Goal: Task Accomplishment & Management: Use online tool/utility

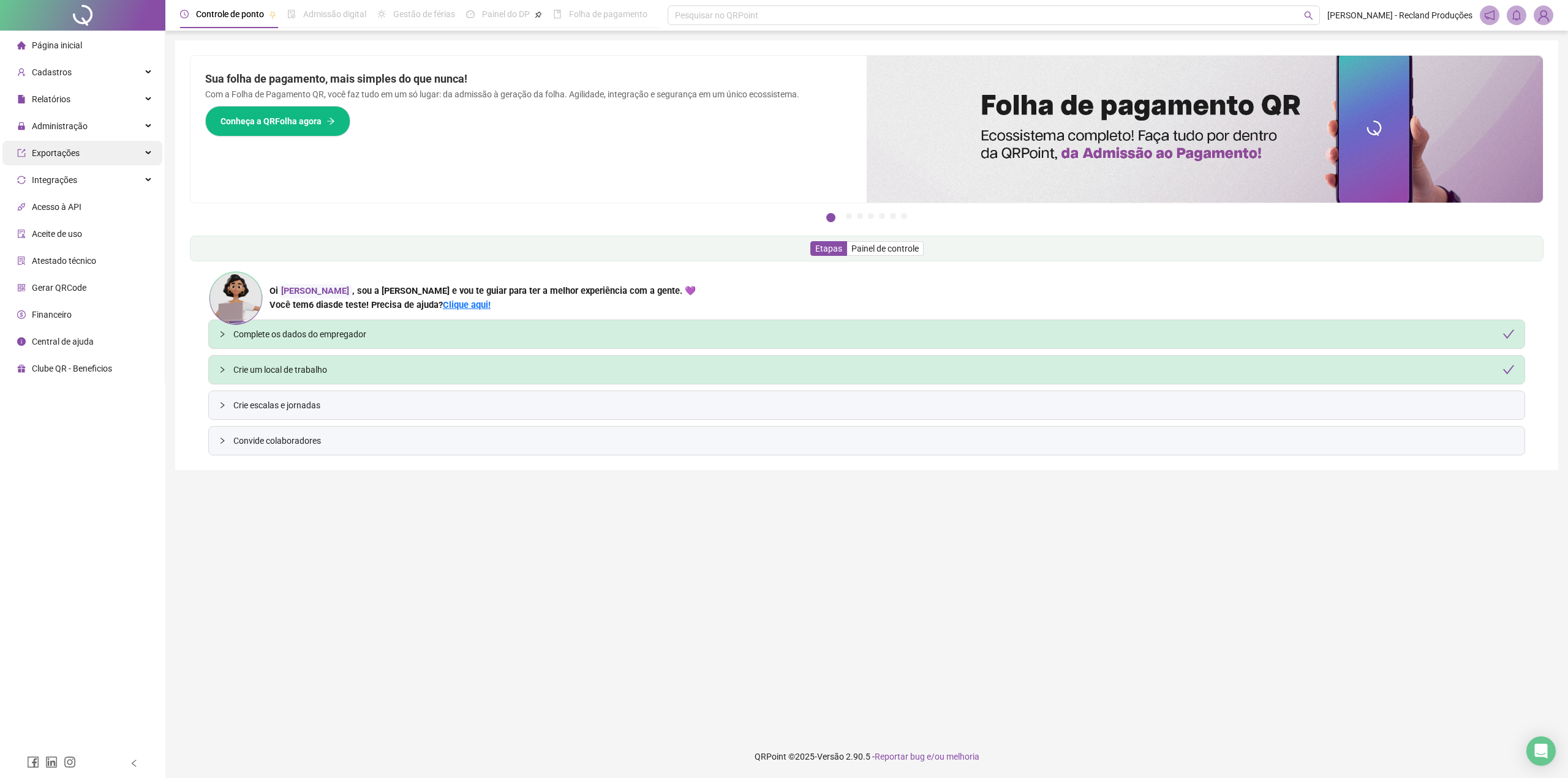
click at [84, 143] on div "Exportações" at bounding box center [82, 153] width 160 height 24
click at [81, 116] on span "Administração" at bounding box center [52, 126] width 71 height 24
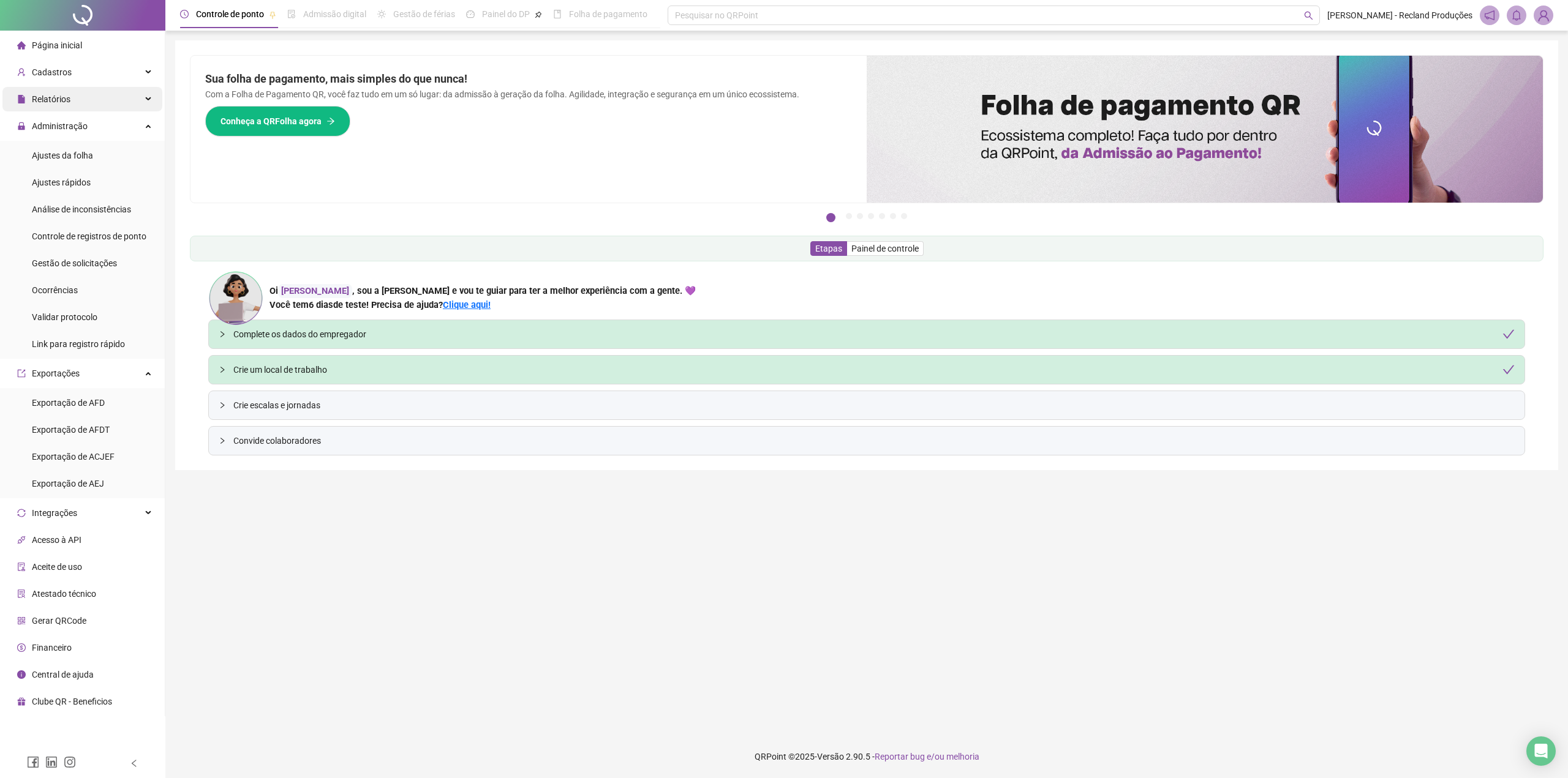
click at [66, 98] on span "Relatórios" at bounding box center [51, 99] width 39 height 10
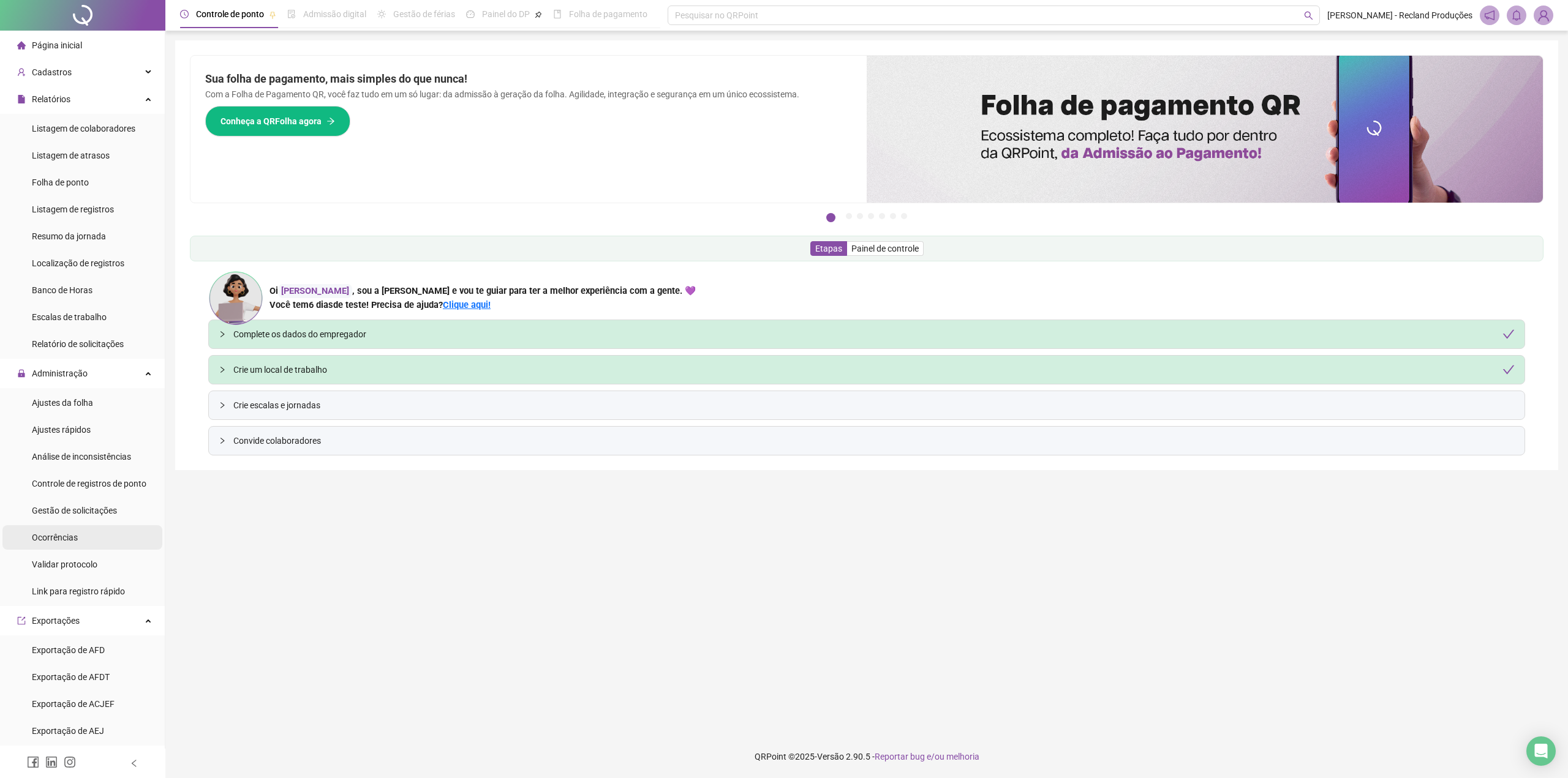
click at [76, 545] on div "Ocorrências" at bounding box center [55, 537] width 46 height 24
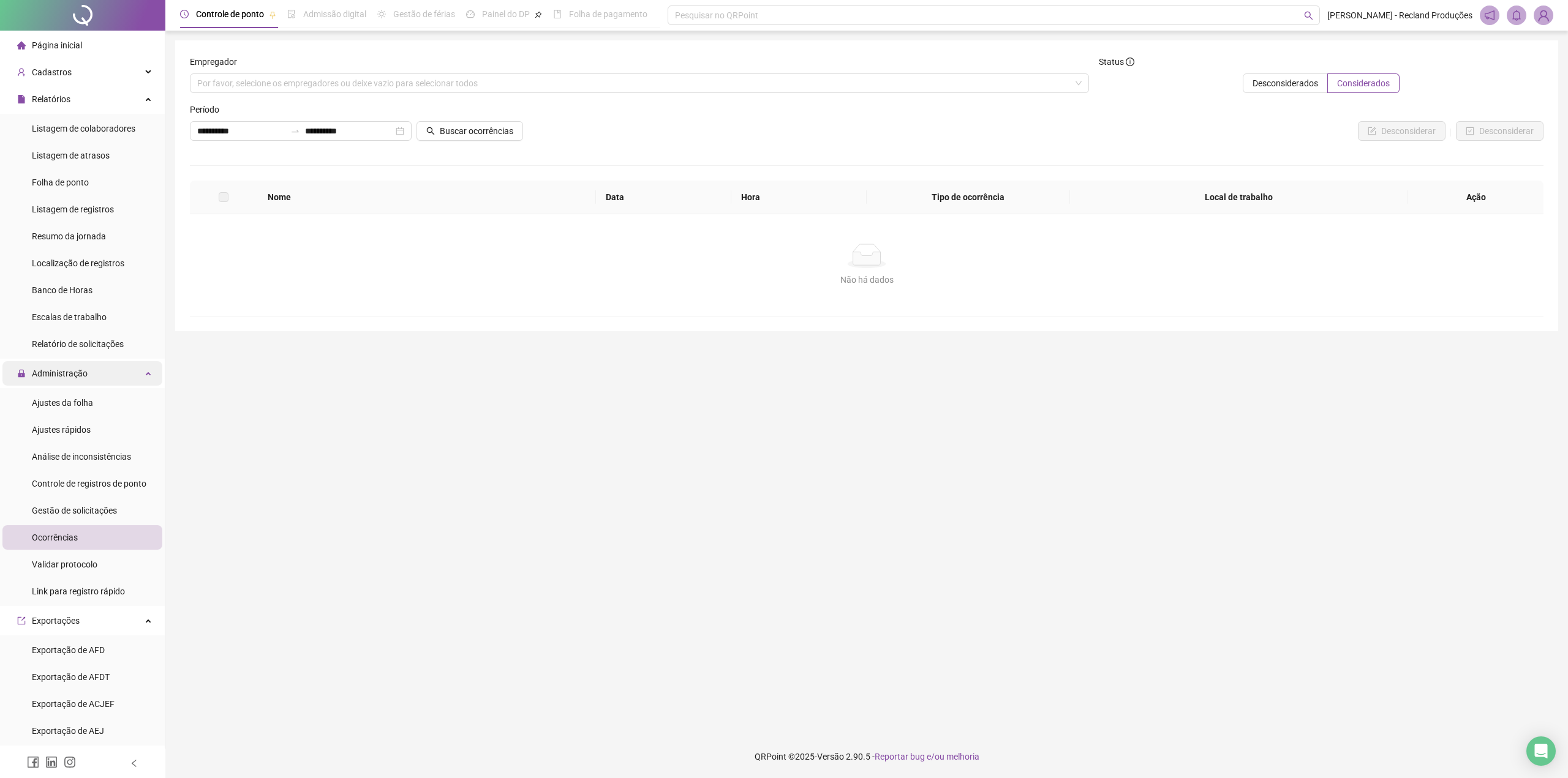
click at [62, 365] on span "Administração" at bounding box center [52, 373] width 71 height 24
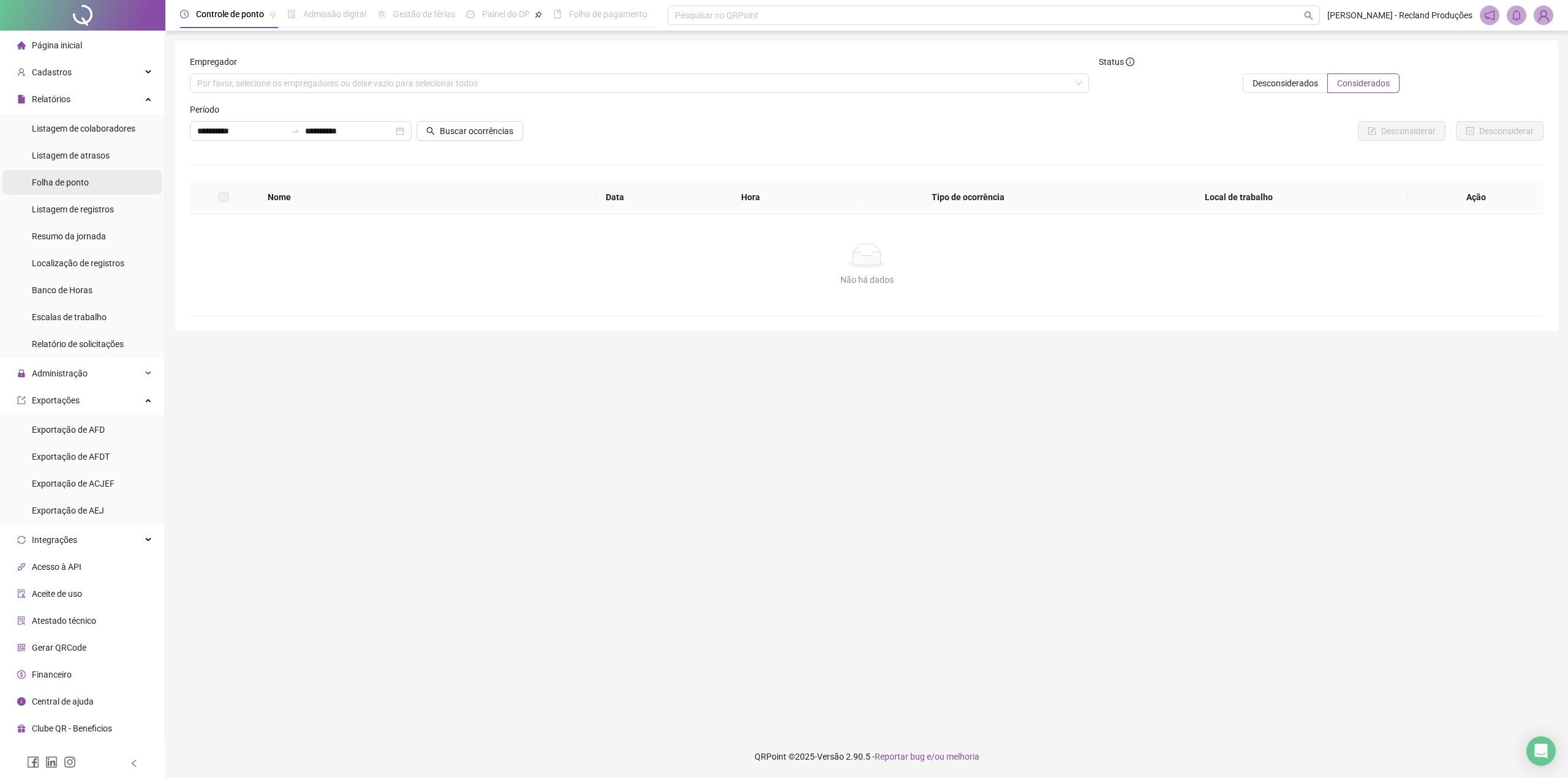
click at [80, 182] on span "Folha de ponto" at bounding box center [60, 183] width 57 height 10
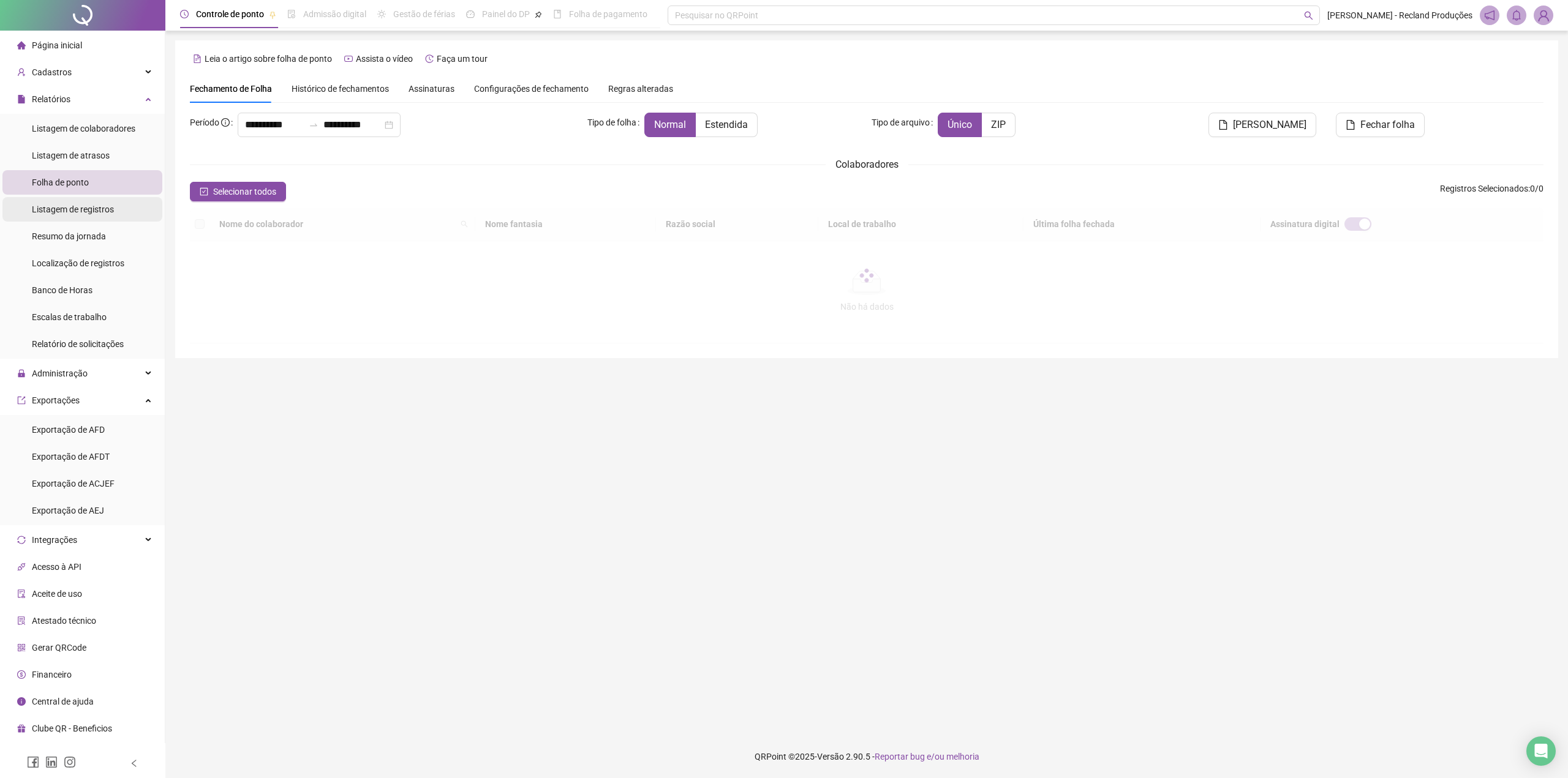
type input "**********"
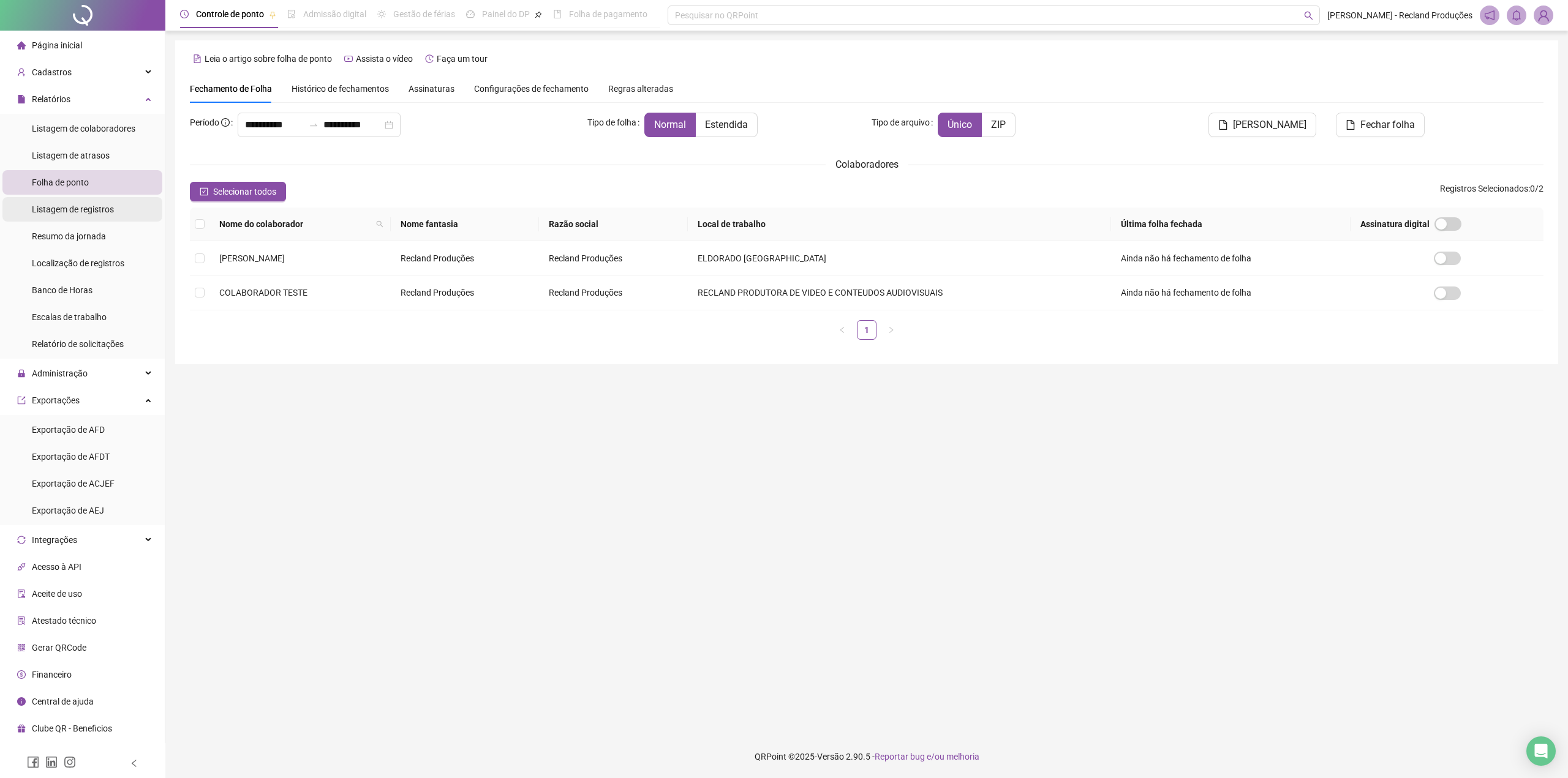
click at [79, 218] on div "Listagem de registros" at bounding box center [72, 209] width 82 height 24
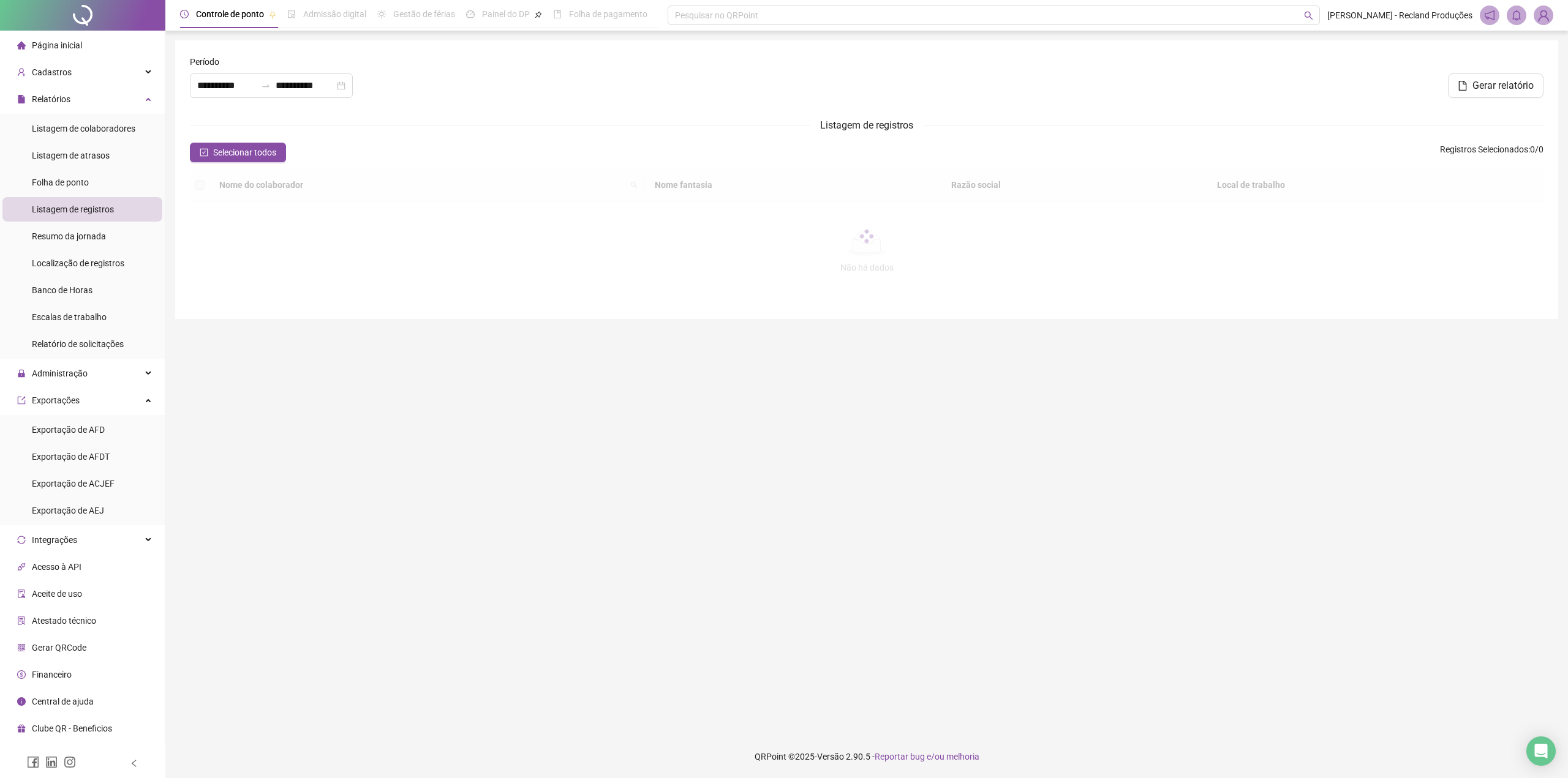
type input "**********"
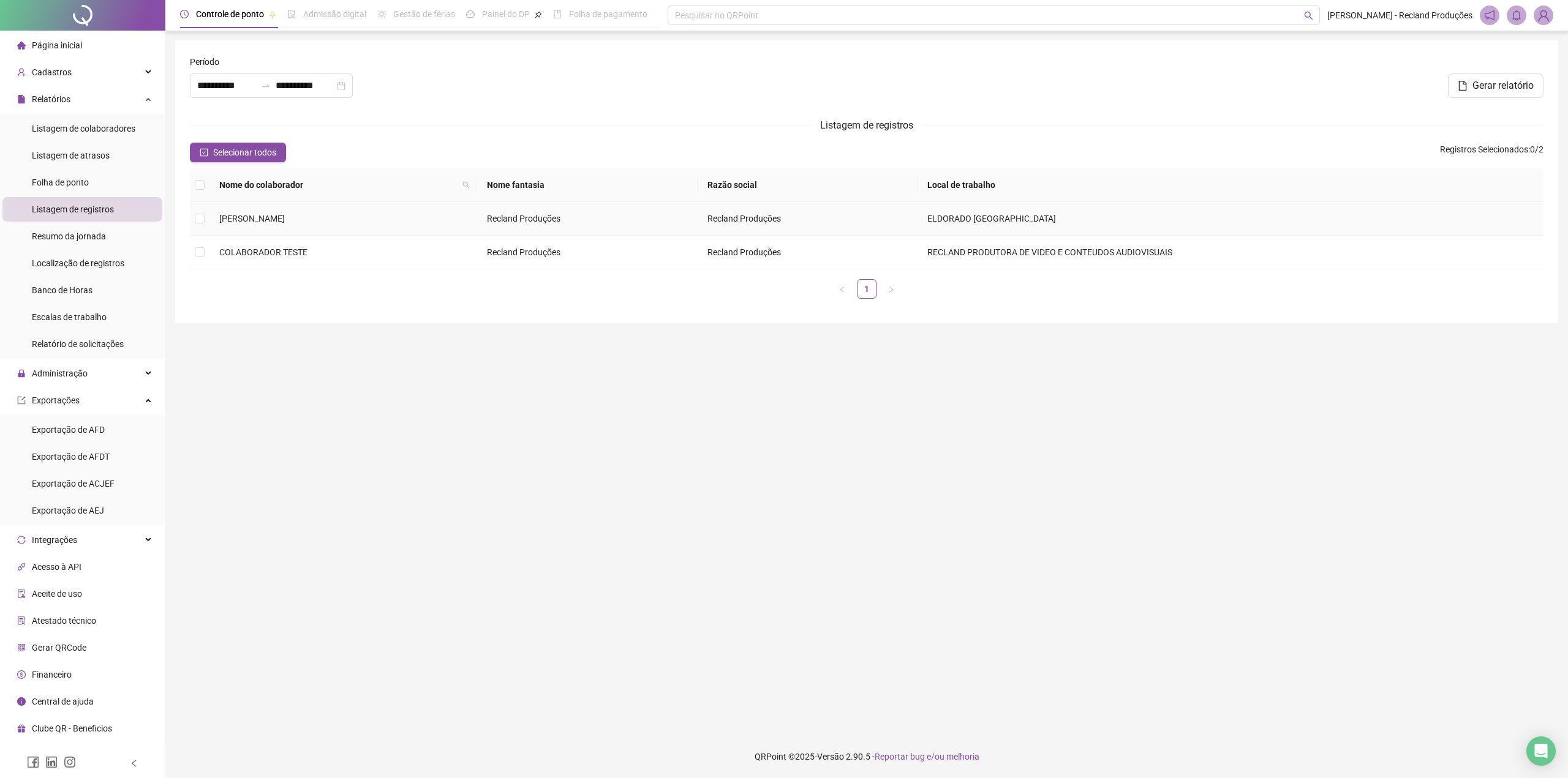
click at [285, 216] on span "[PERSON_NAME]" at bounding box center [252, 218] width 66 height 10
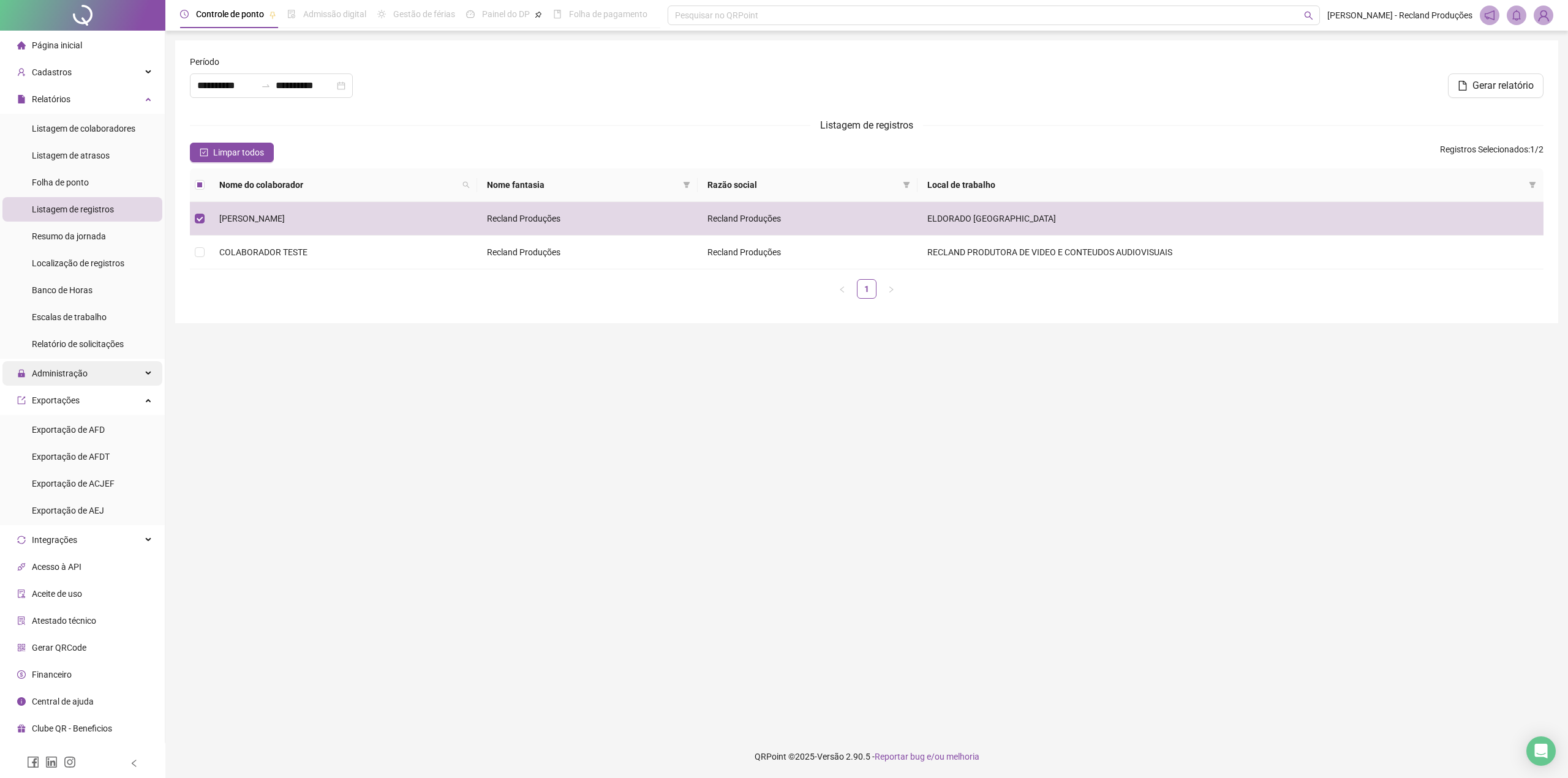
click at [73, 377] on span "Administração" at bounding box center [59, 374] width 56 height 10
click at [105, 482] on span "Controle de registros de ponto" at bounding box center [89, 484] width 115 height 10
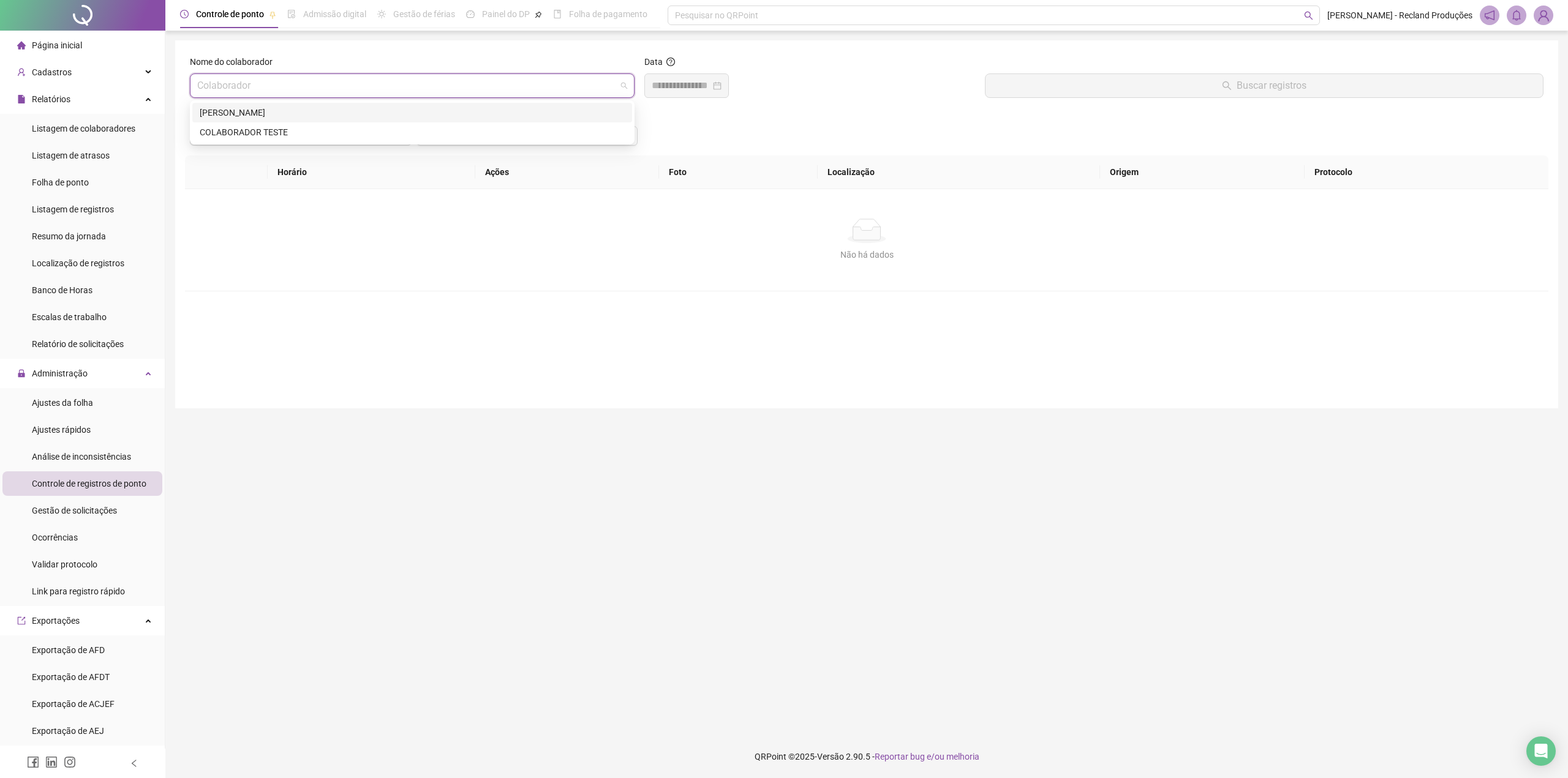
click at [512, 91] on input "search" at bounding box center [406, 85] width 419 height 23
click at [328, 115] on div "[PERSON_NAME]" at bounding box center [412, 113] width 425 height 14
click at [692, 87] on input at bounding box center [681, 86] width 59 height 15
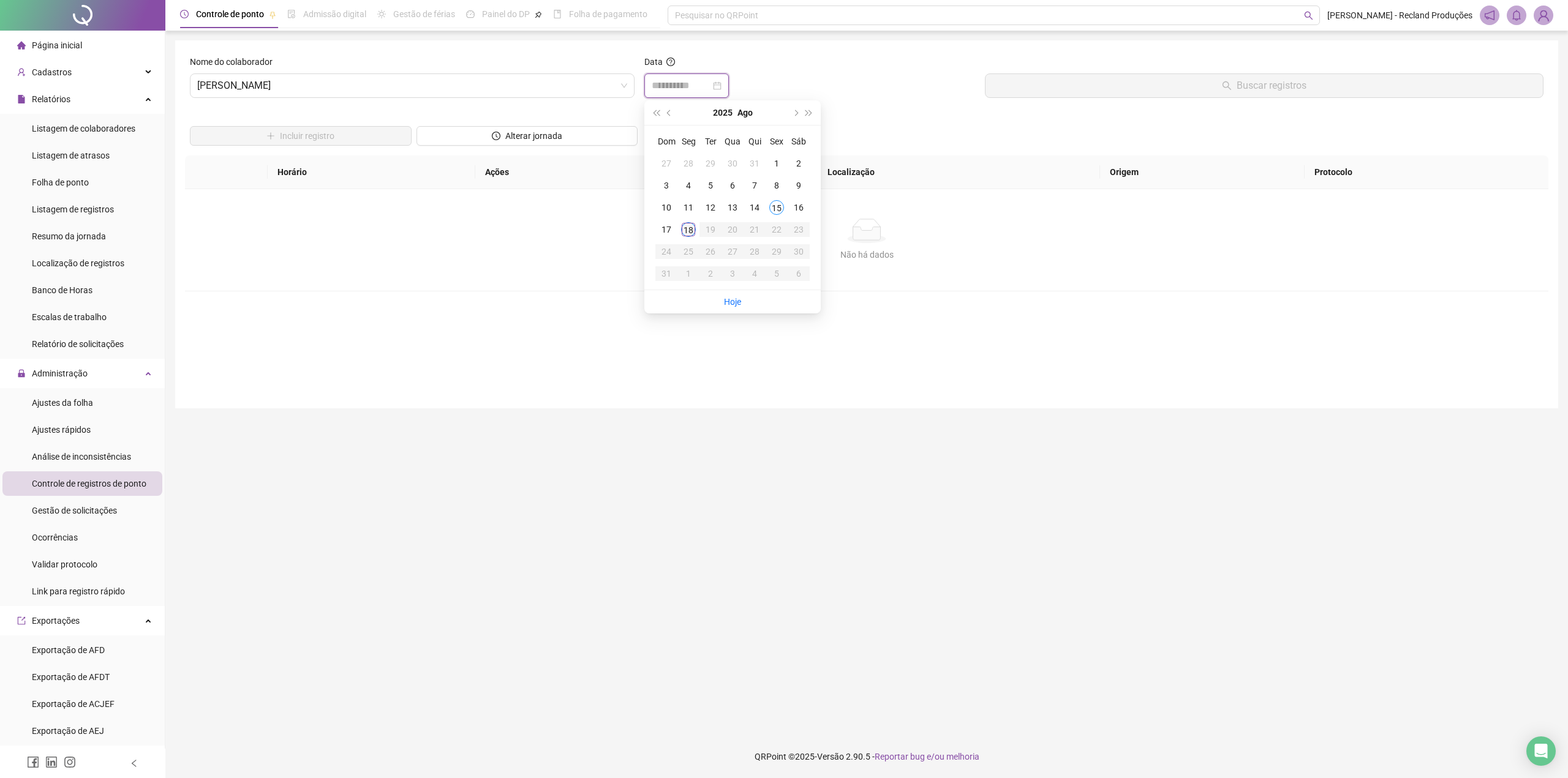
type input "**********"
click at [689, 226] on div "18" at bounding box center [688, 230] width 15 height 15
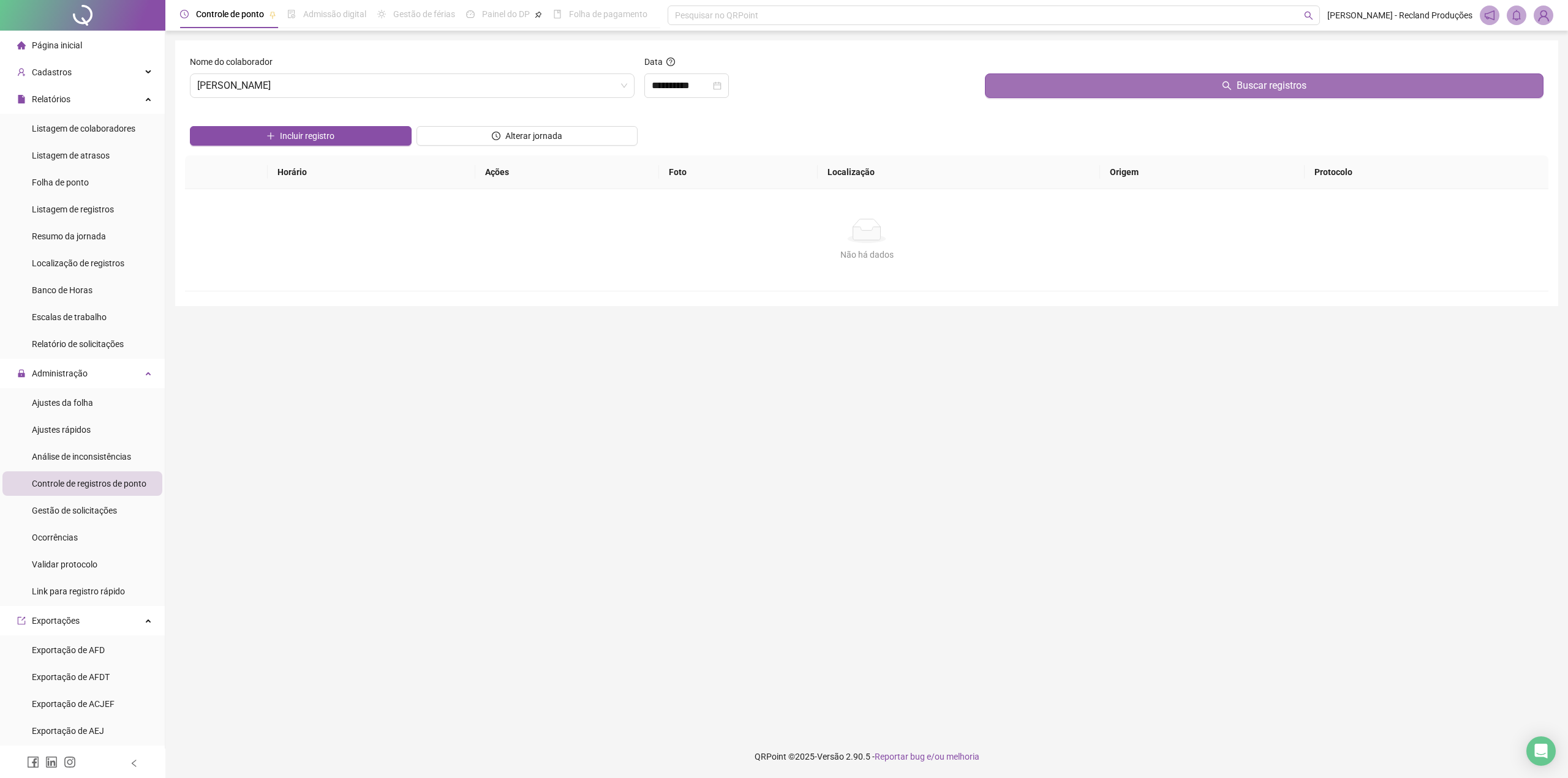
click at [1212, 92] on button "Buscar registros" at bounding box center [1264, 85] width 559 height 24
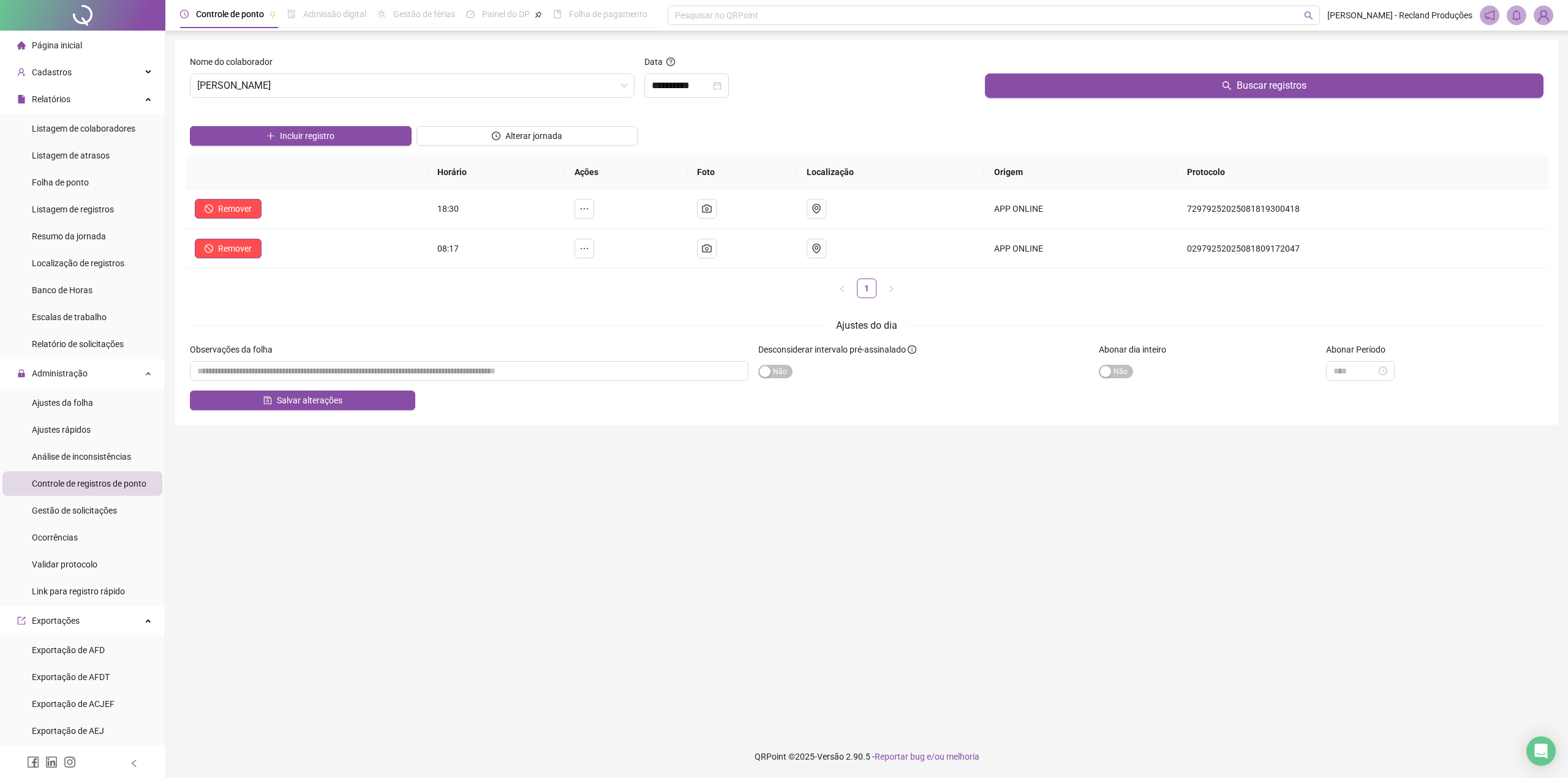
click at [983, 284] on ul "1" at bounding box center [866, 288] width 1363 height 19
